Goal: Transaction & Acquisition: Book appointment/travel/reservation

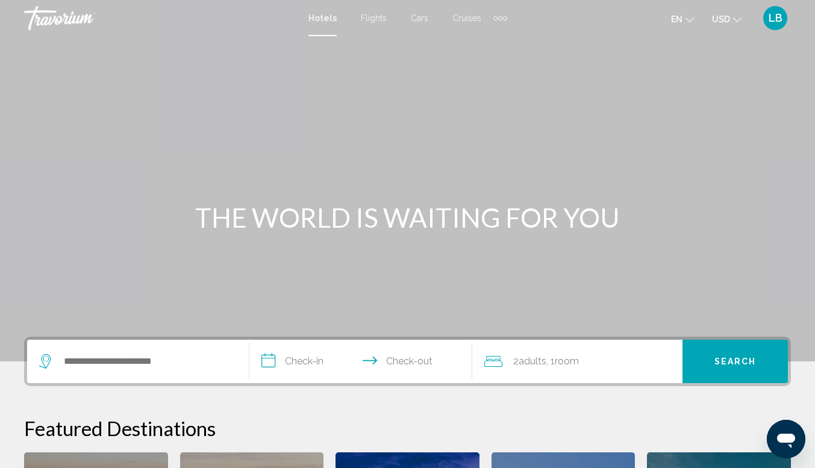
click at [320, 19] on span "Hotels" at bounding box center [323, 18] width 28 height 10
click at [166, 362] on input "Search widget" at bounding box center [147, 362] width 168 height 18
click at [327, 20] on span "Hotels" at bounding box center [323, 18] width 28 height 10
click at [179, 367] on input "Search widget" at bounding box center [147, 362] width 168 height 18
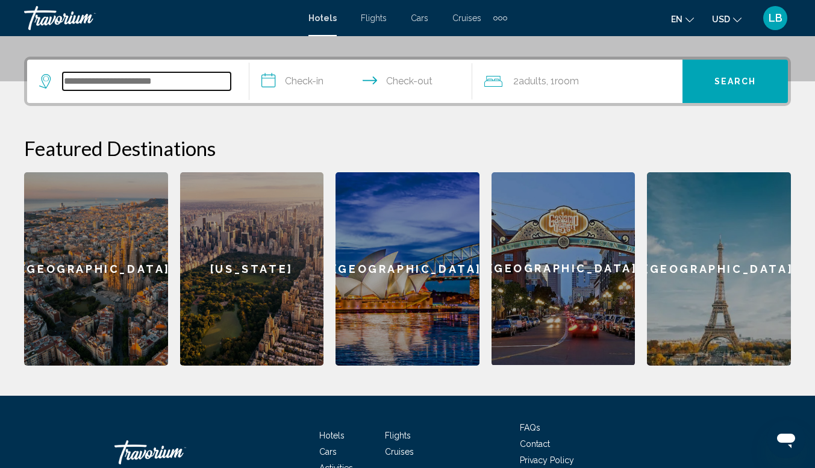
scroll to position [298, 0]
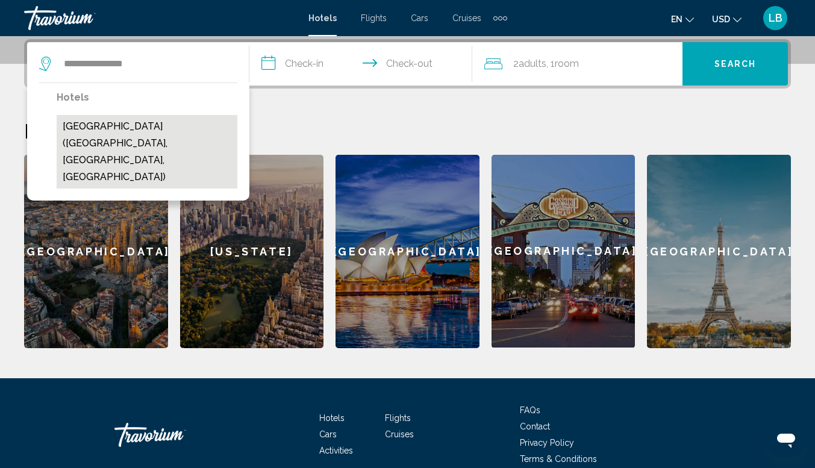
click at [166, 132] on button "[GEOGRAPHIC_DATA] ([GEOGRAPHIC_DATA], [GEOGRAPHIC_DATA], [GEOGRAPHIC_DATA])" at bounding box center [147, 152] width 181 height 74
type input "**********"
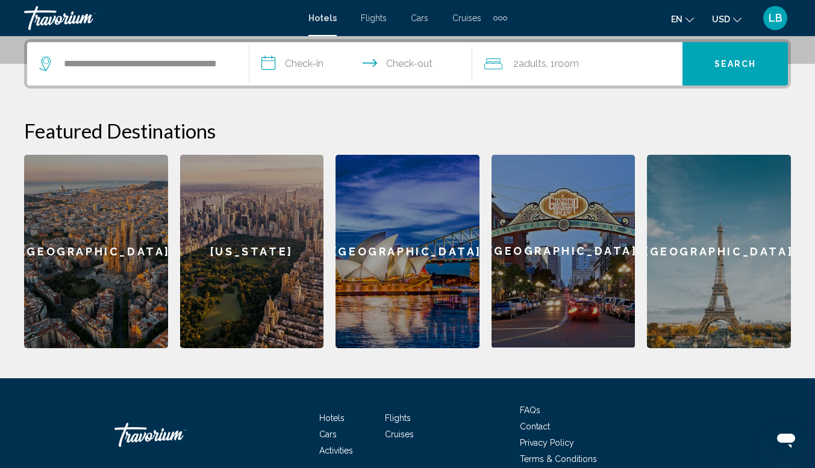
click at [307, 60] on input "**********" at bounding box center [362, 65] width 227 height 47
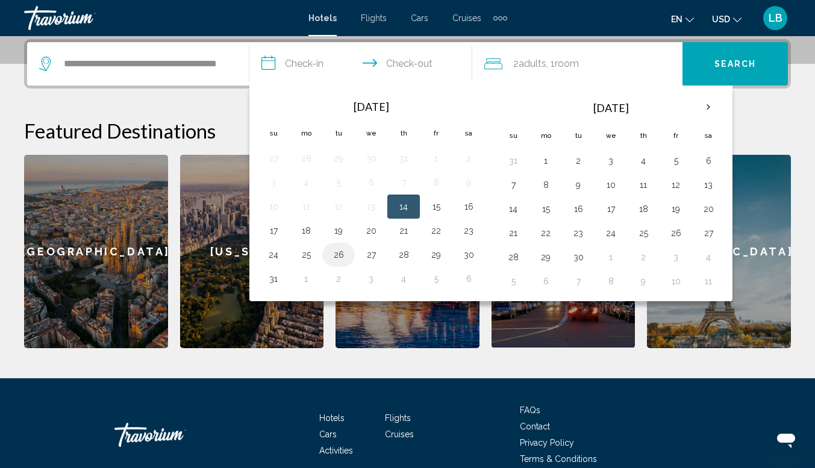
click at [343, 257] on button "26" at bounding box center [338, 254] width 19 height 17
click at [440, 258] on button "29" at bounding box center [436, 254] width 19 height 17
type input "**********"
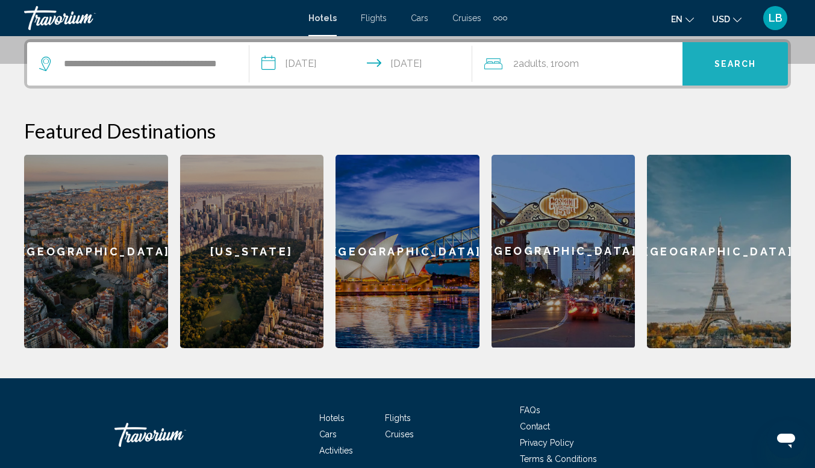
click at [744, 60] on span "Search" at bounding box center [736, 65] width 42 height 10
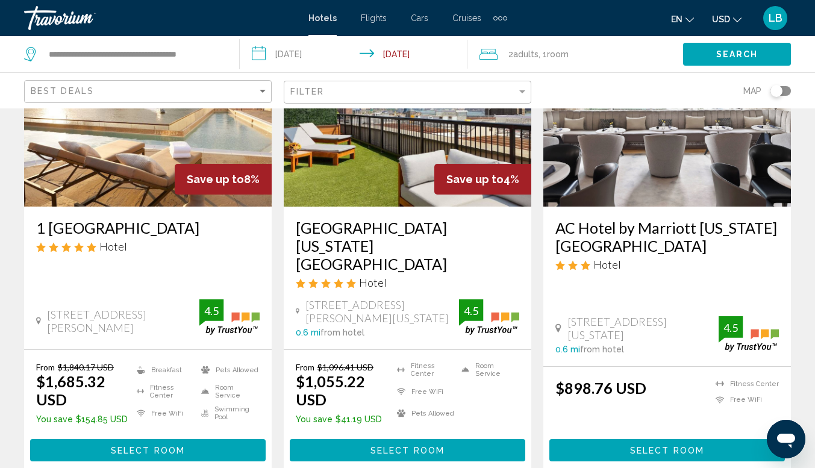
scroll to position [146, 0]
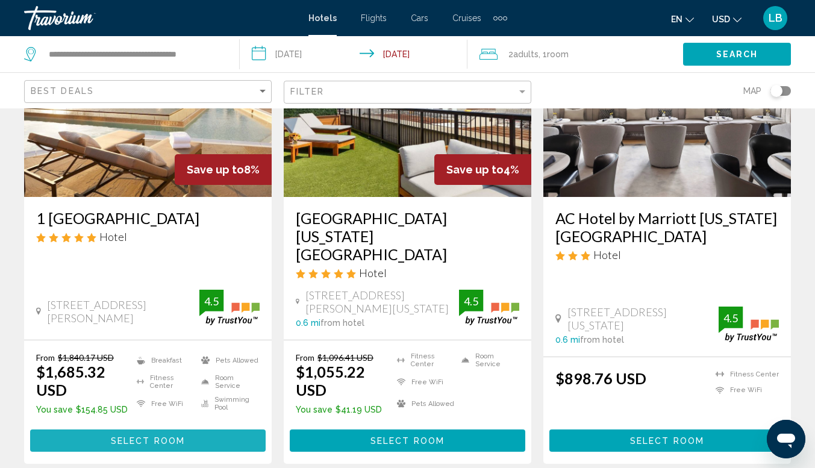
click at [169, 436] on span "Select Room" at bounding box center [148, 441] width 74 height 10
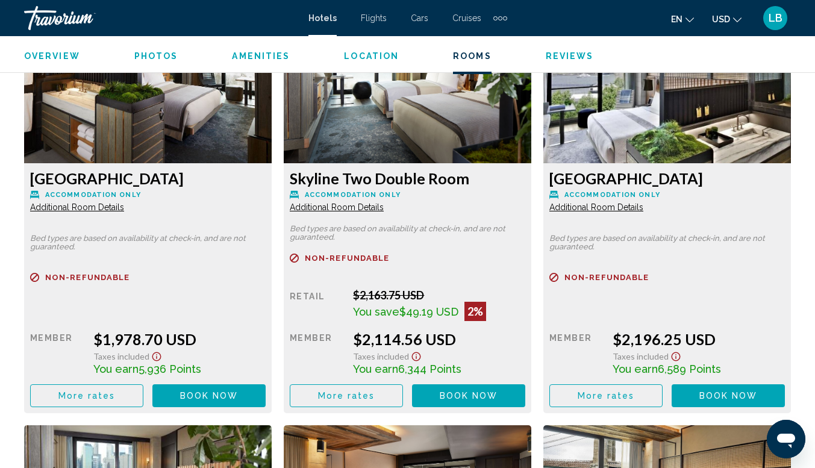
scroll to position [2327, 0]
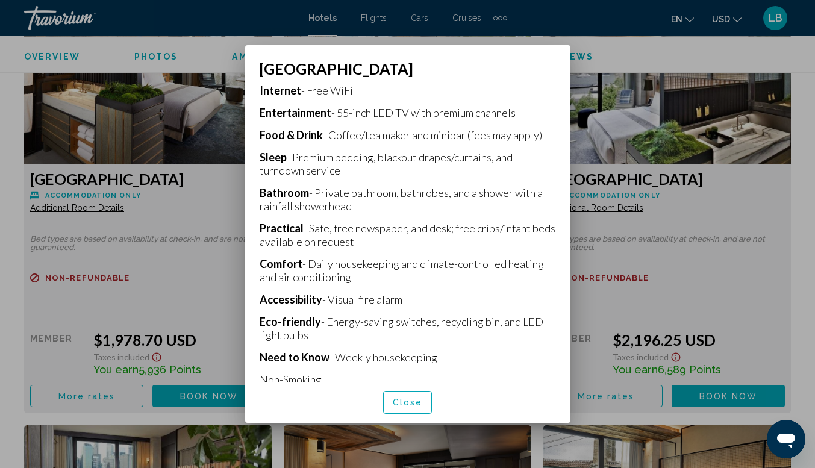
scroll to position [341, 0]
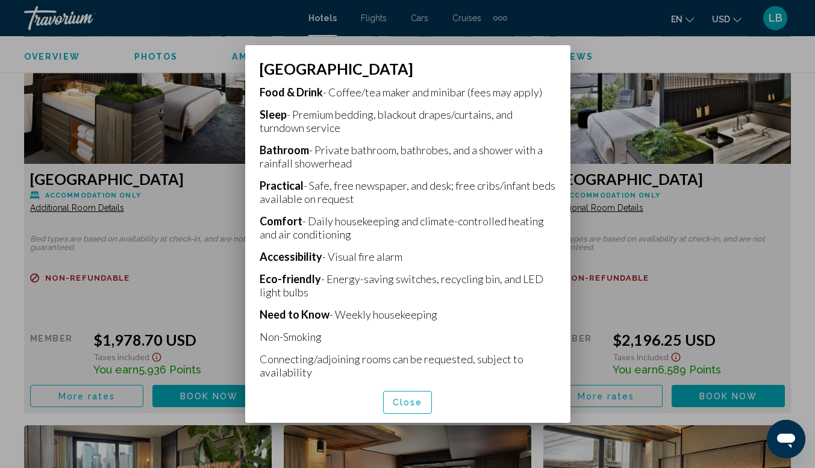
click at [415, 406] on span "Close" at bounding box center [408, 403] width 30 height 10
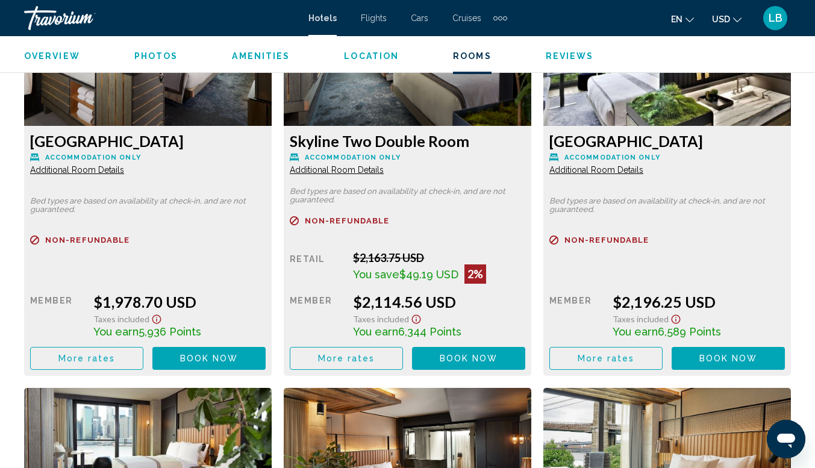
scroll to position [2365, 0]
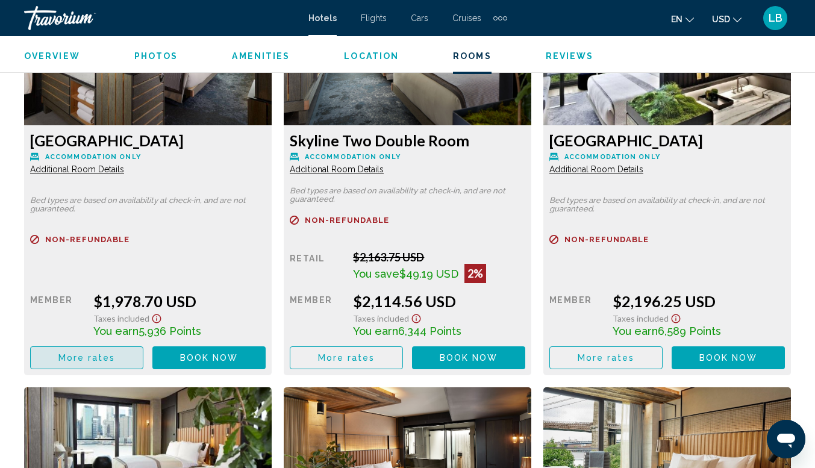
click at [93, 363] on button "More rates" at bounding box center [86, 358] width 113 height 22
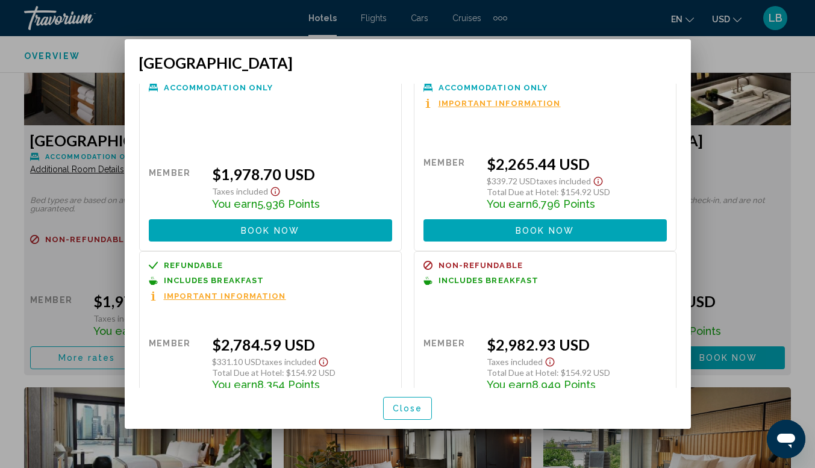
scroll to position [38, 0]
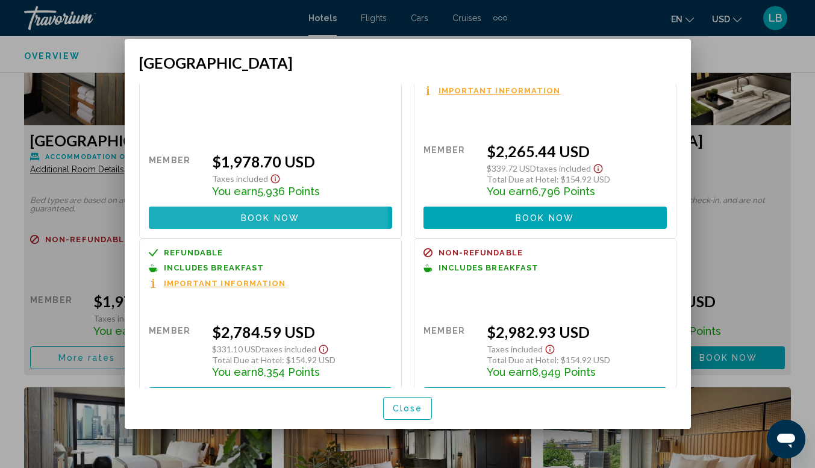
click at [241, 221] on span "Book now" at bounding box center [270, 218] width 58 height 10
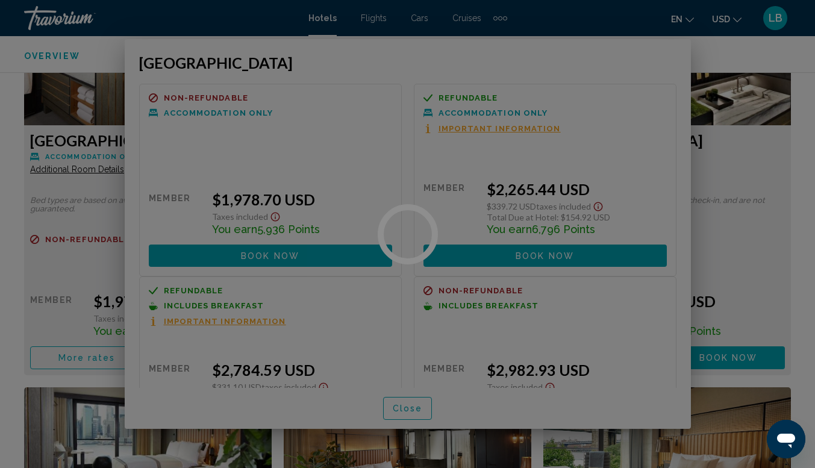
scroll to position [2365, 0]
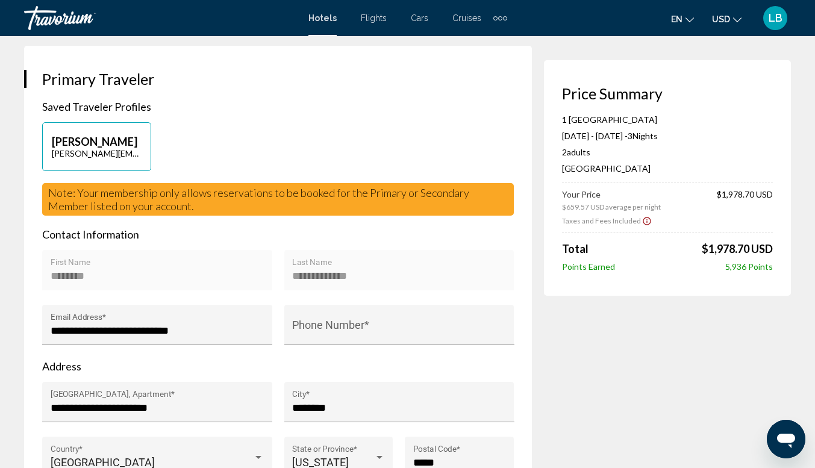
scroll to position [241, 0]
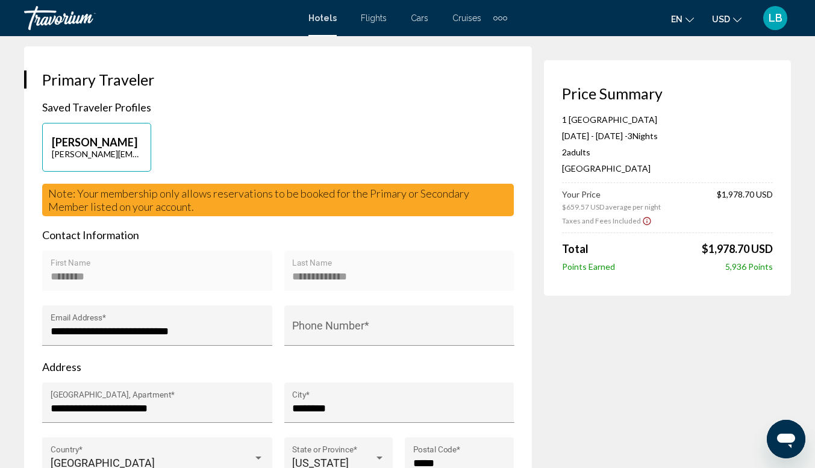
click at [644, 221] on icon "Show Taxes and Fees disclaimer" at bounding box center [647, 221] width 10 height 11
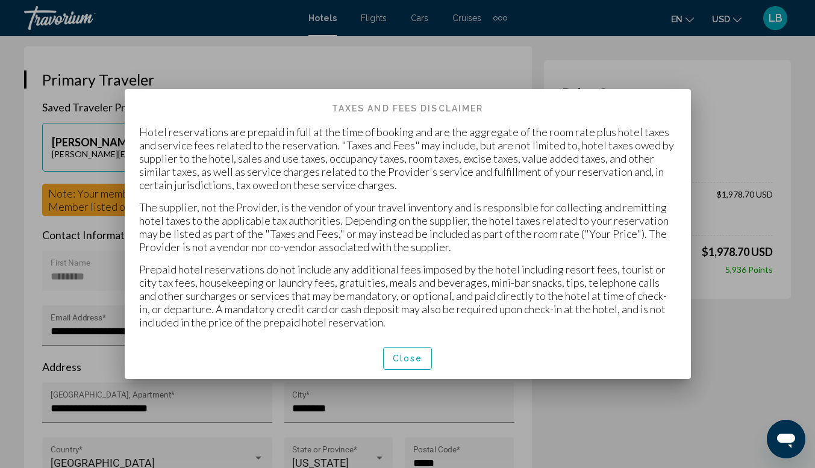
scroll to position [0, 0]
click at [412, 359] on span "Close" at bounding box center [408, 359] width 30 height 10
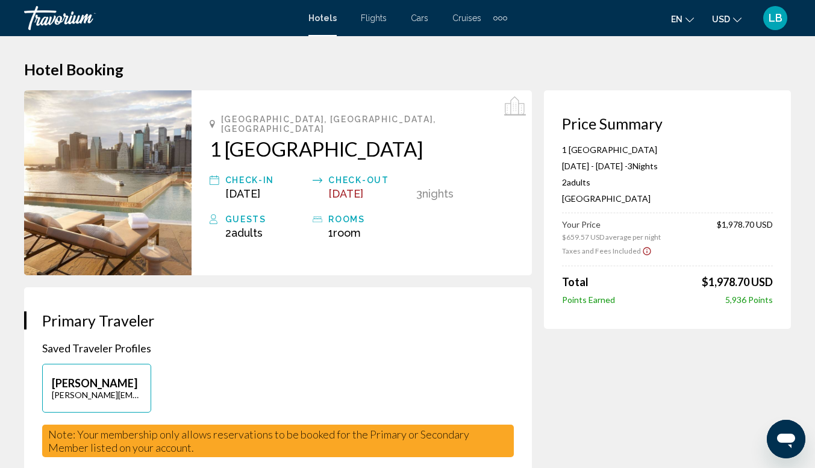
click at [327, 17] on span "Hotels" at bounding box center [323, 18] width 28 height 10
